Goal: Task Accomplishment & Management: Manage account settings

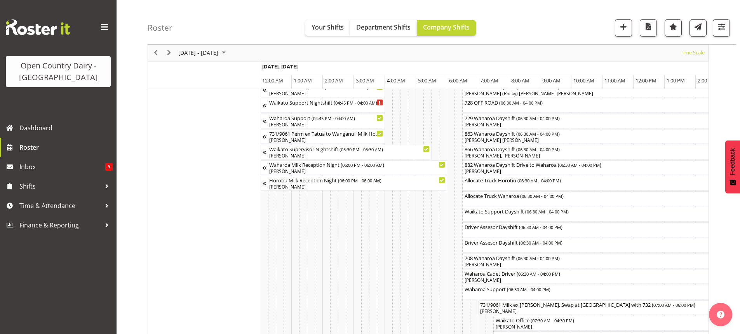
scroll to position [0, 3833]
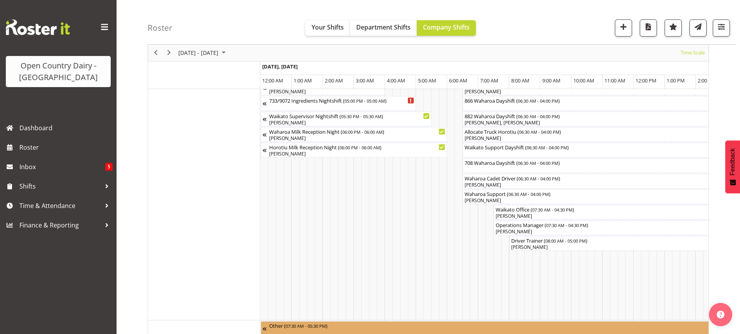
scroll to position [562, 0]
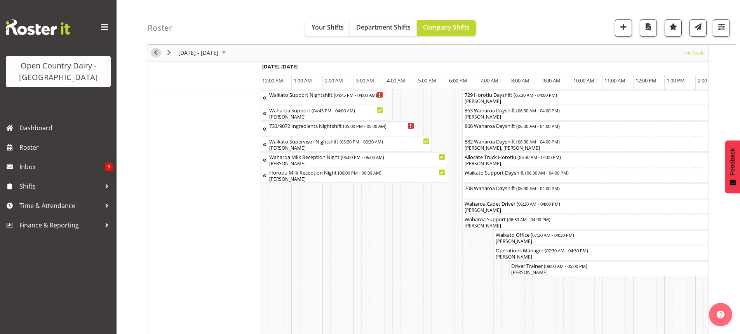
click at [155, 52] on span "Previous" at bounding box center [155, 53] width 9 height 10
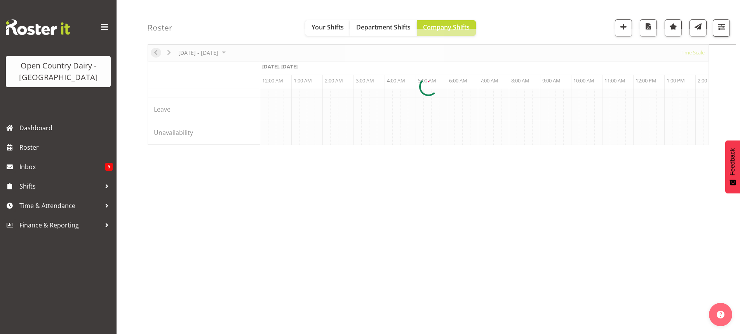
scroll to position [0, 2238]
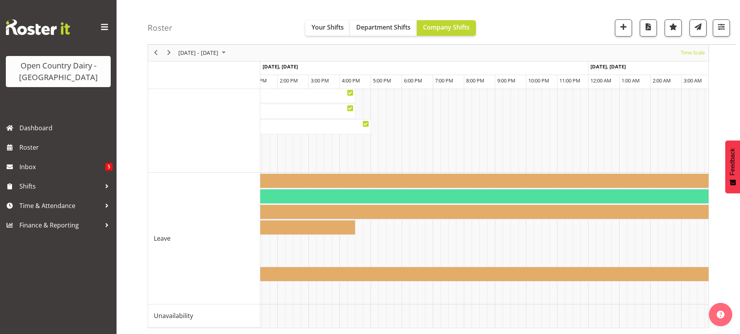
scroll to position [0, 3435]
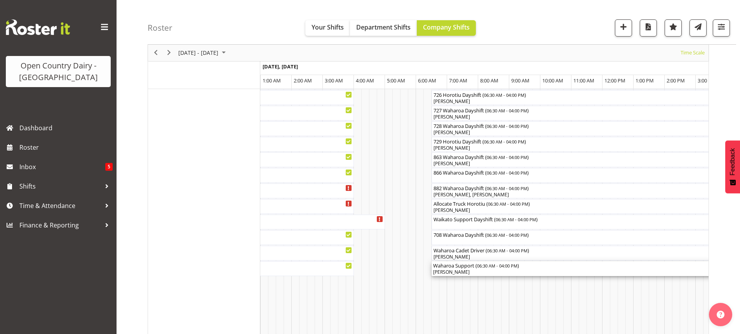
click at [459, 269] on div "[PERSON_NAME]" at bounding box center [579, 271] width 292 height 7
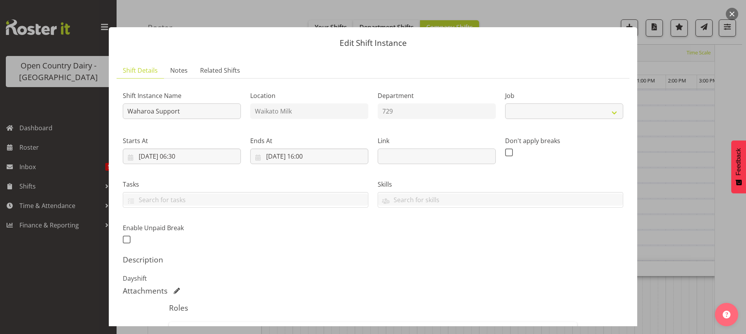
select select "9052"
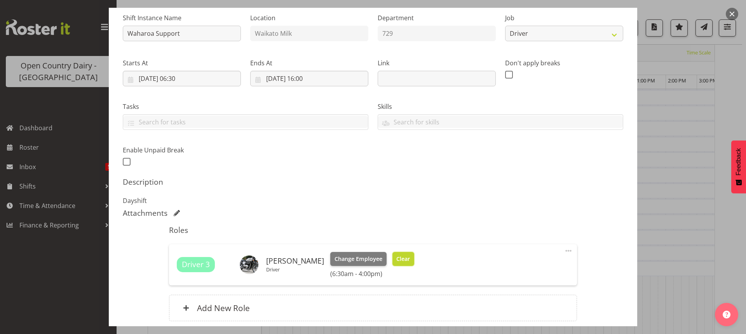
click at [410, 258] on span "Clear" at bounding box center [403, 259] width 14 height 9
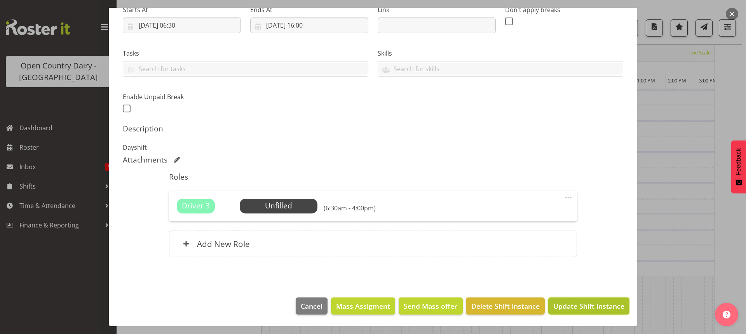
click at [584, 303] on span "Update Shift Instance" at bounding box center [588, 306] width 71 height 10
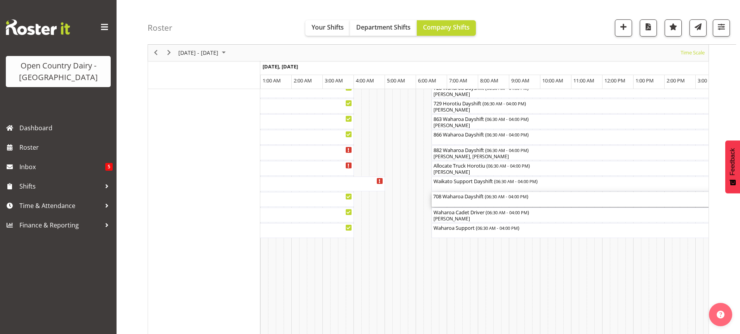
click at [470, 202] on div "708 Waharoa Dayshift ( 06:30 AM - 04:00 PM )" at bounding box center [579, 199] width 292 height 15
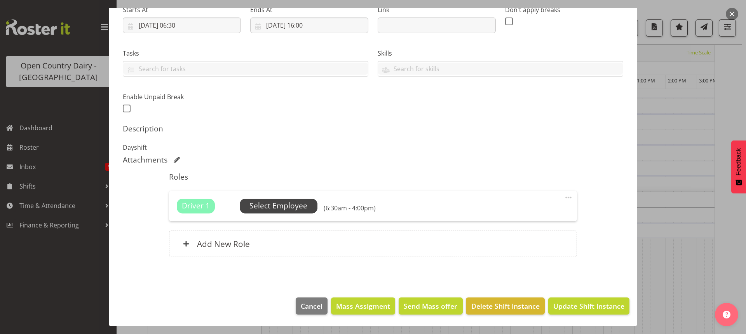
click at [274, 207] on span "Select Employee" at bounding box center [278, 205] width 58 height 11
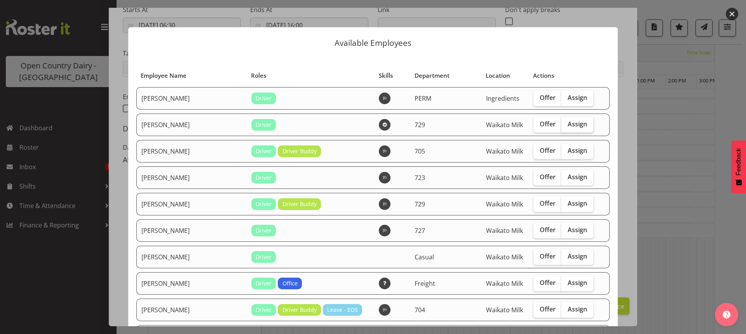
click at [568, 124] on span "Assign" at bounding box center [577, 124] width 19 height 8
click at [566, 124] on input "Assign" at bounding box center [563, 124] width 5 height 5
checkbox input "true"
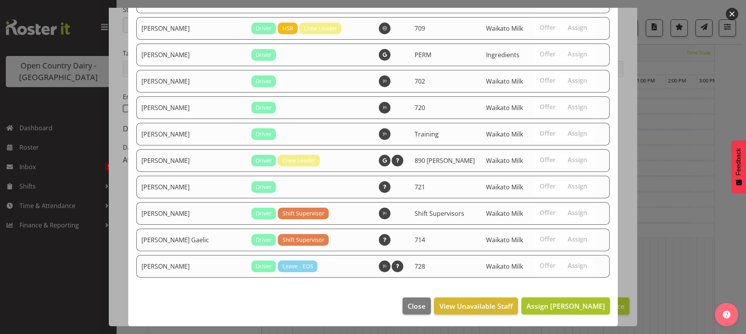
click at [560, 305] on span "Assign Craig Schlager-Reay" at bounding box center [565, 305] width 78 height 9
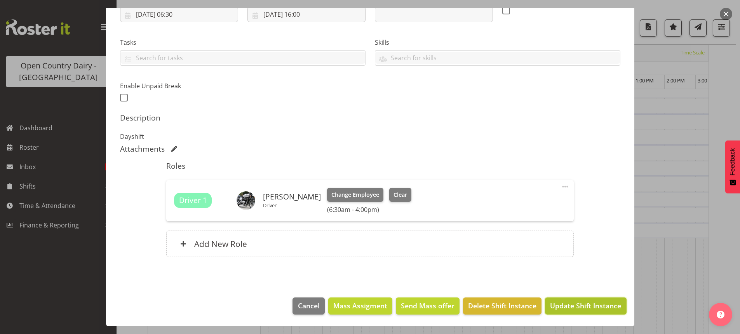
click at [575, 301] on span "Update Shift Instance" at bounding box center [585, 305] width 71 height 10
